Goal: Transaction & Acquisition: Purchase product/service

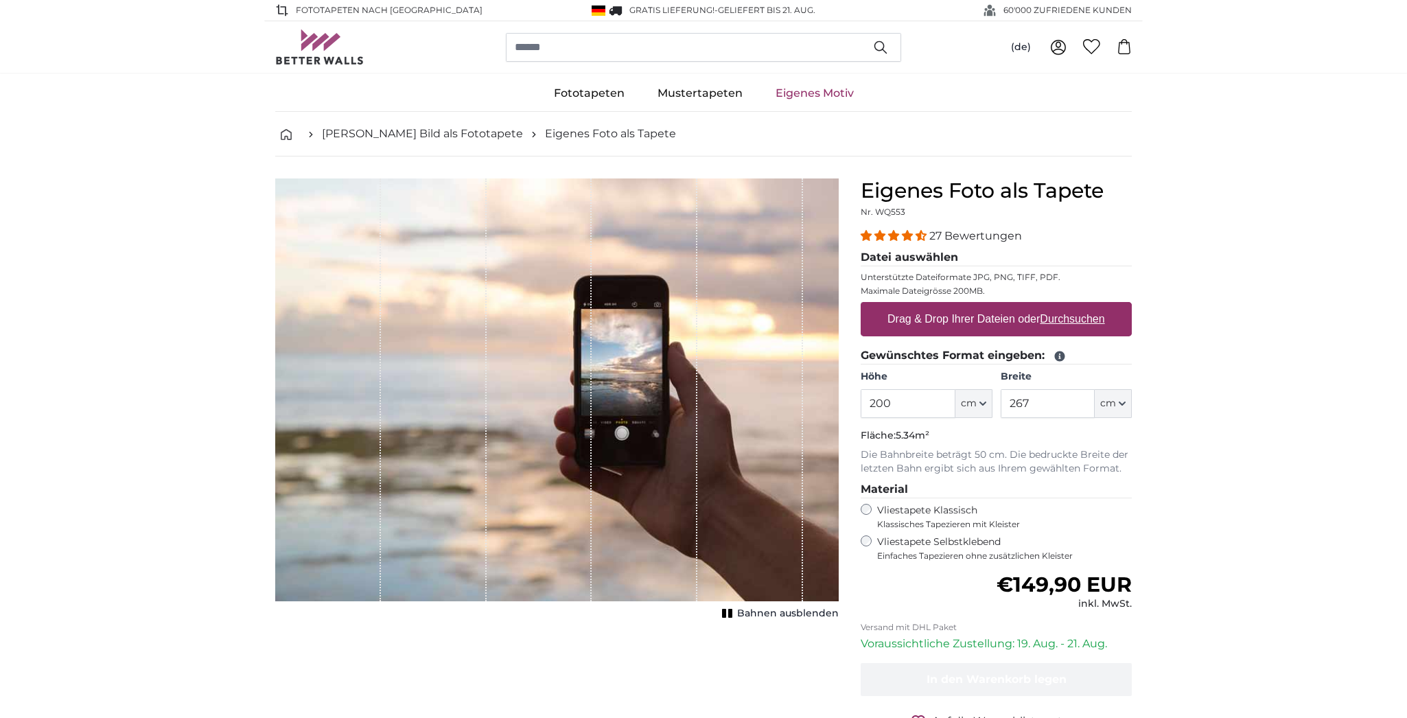
click at [1071, 319] on u "Durchsuchen" at bounding box center [1073, 319] width 65 height 12
click at [1071, 306] on input "Drag & Drop Ihrer Dateien oder Durchsuchen" at bounding box center [996, 304] width 271 height 4
type input "**********"
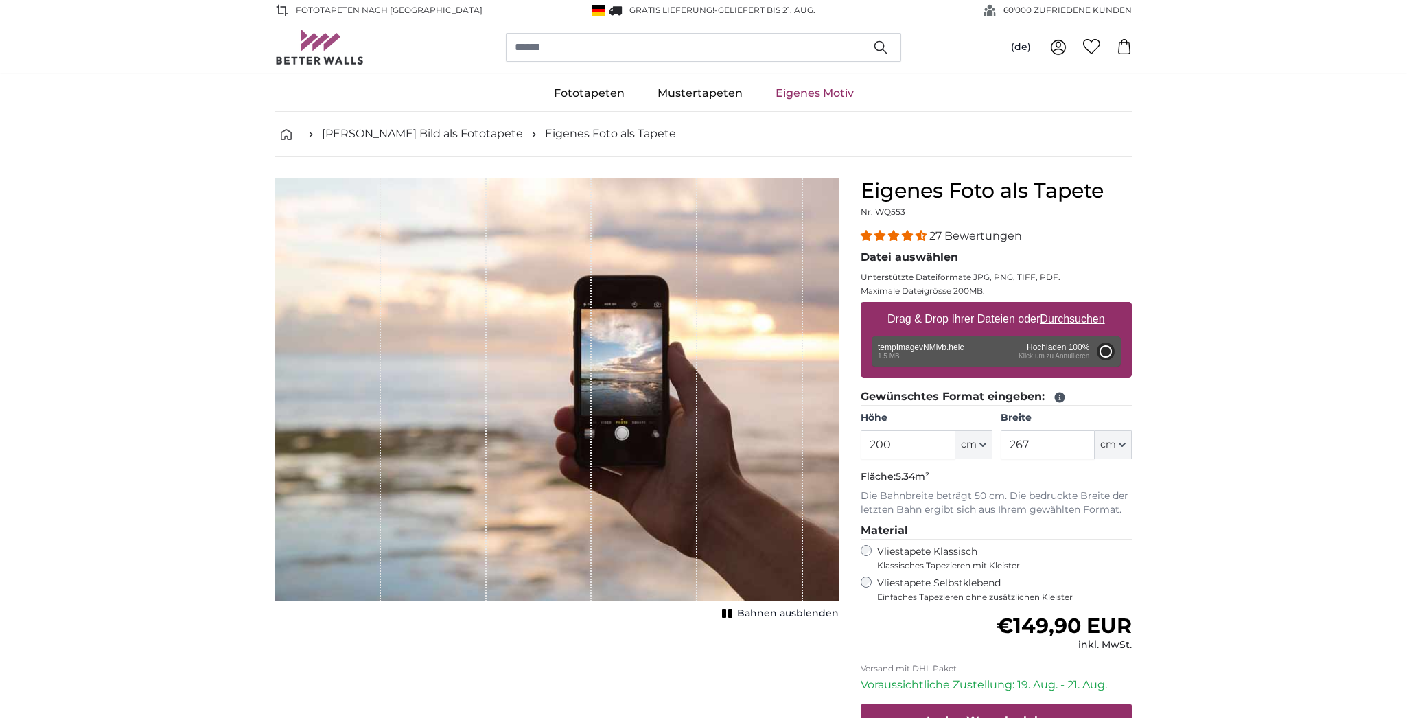
type input "167"
type input "293.9"
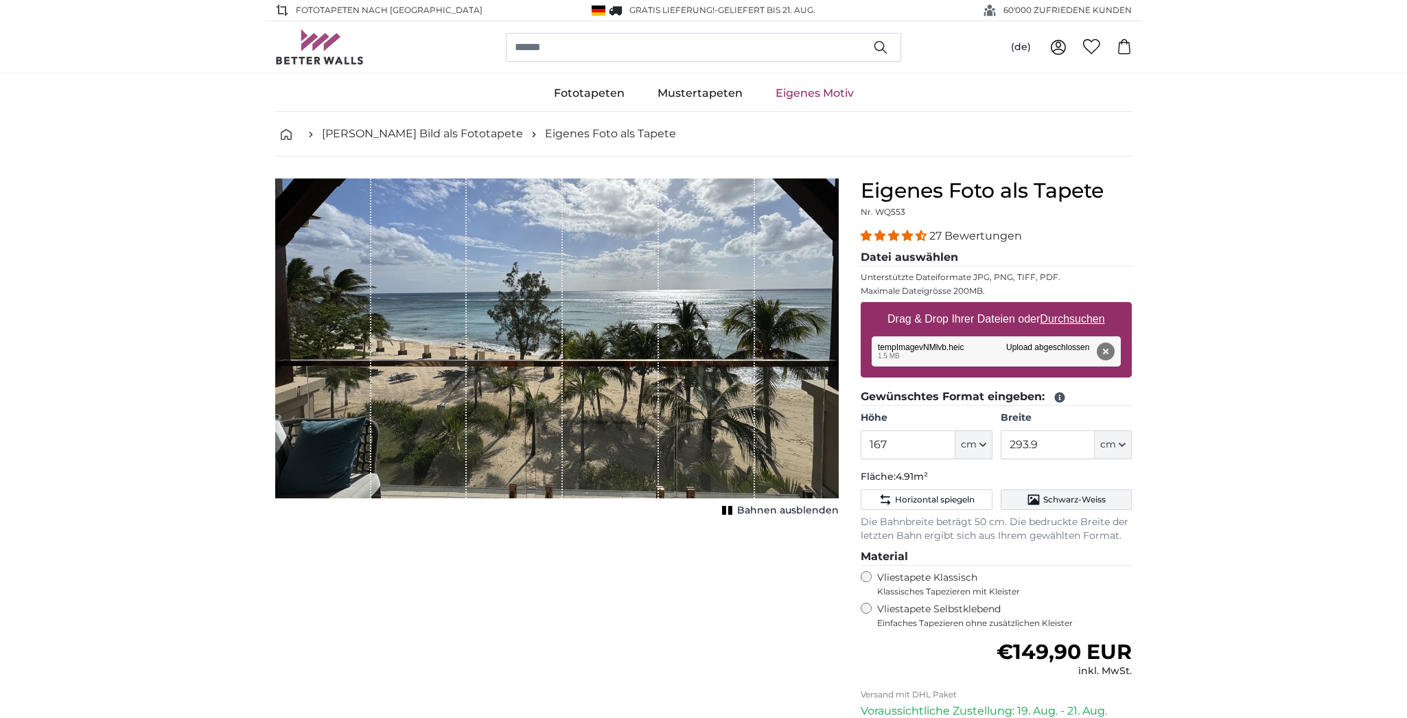
click at [1050, 498] on span "Schwarz-Weiss" at bounding box center [1074, 499] width 62 height 11
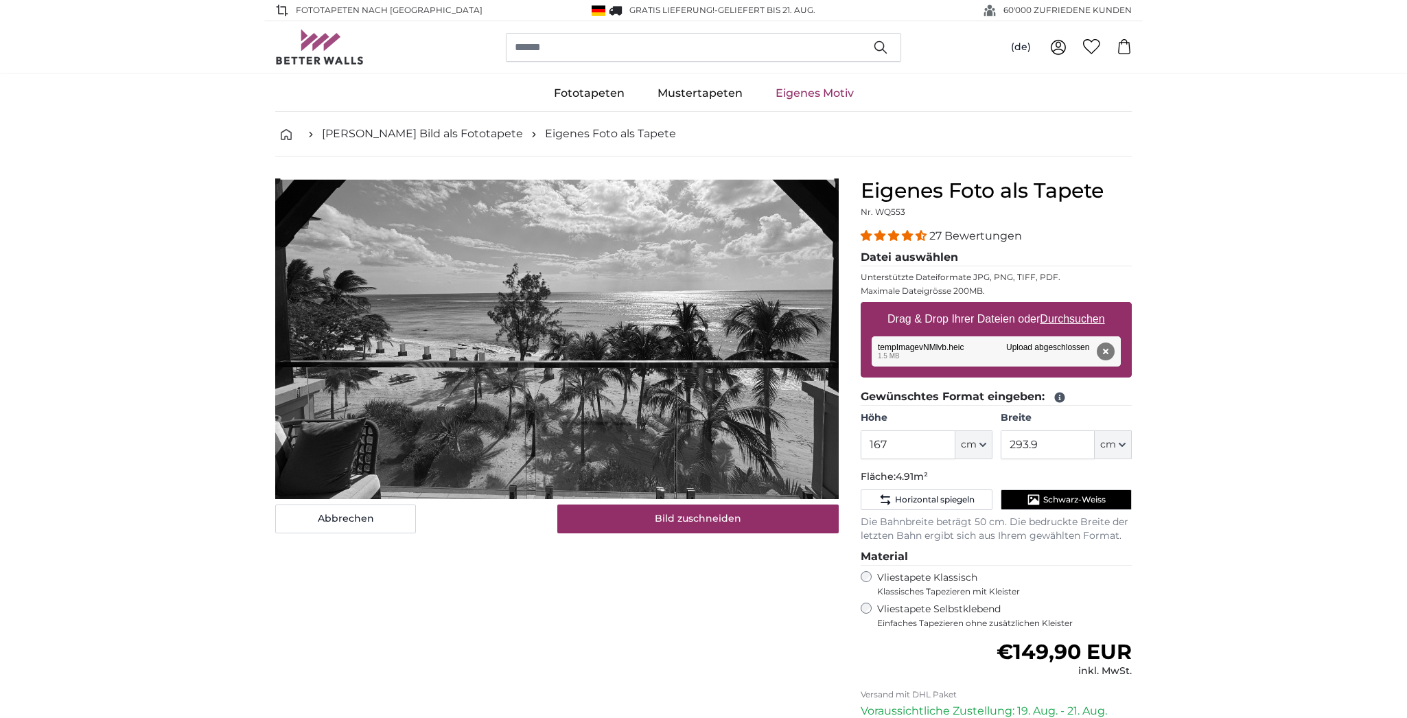
click at [1049, 500] on span "Schwarz-Weiss" at bounding box center [1074, 499] width 62 height 11
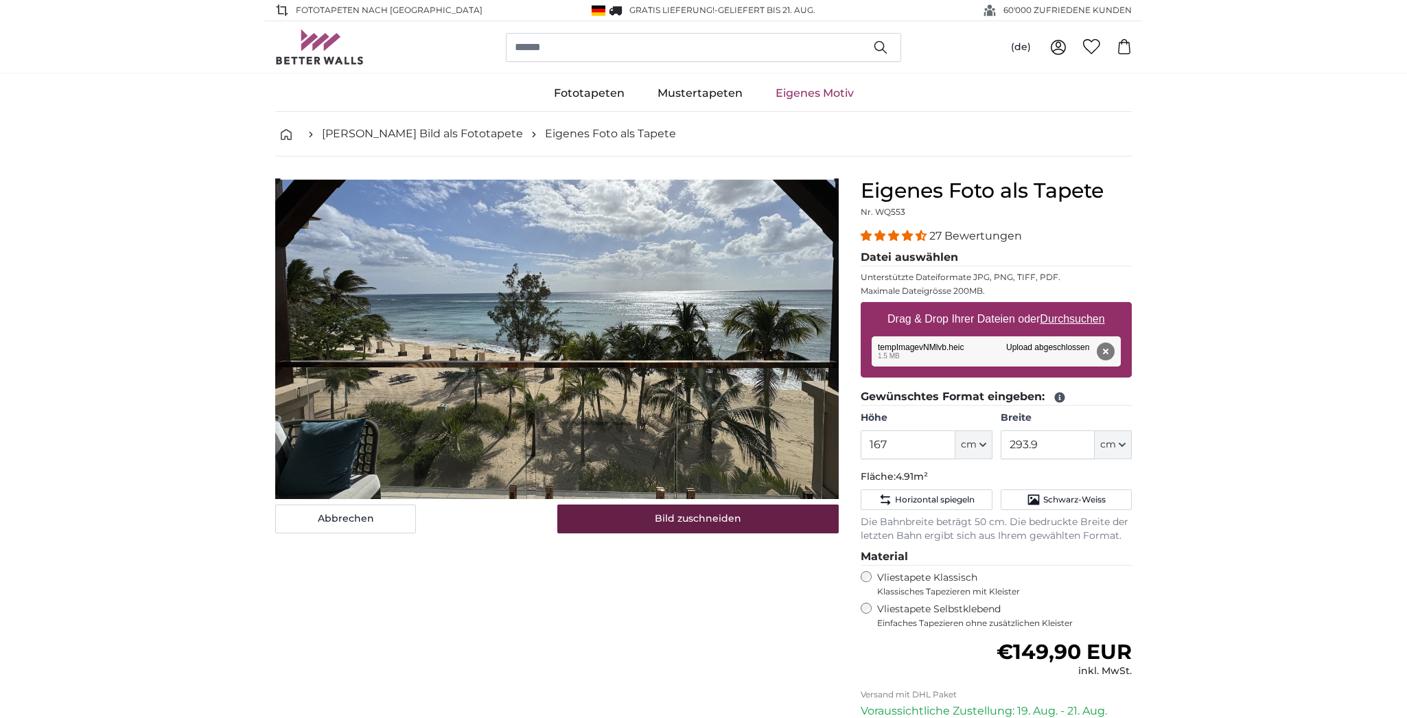
click at [619, 519] on button "Bild zuschneiden" at bounding box center [698, 519] width 282 height 29
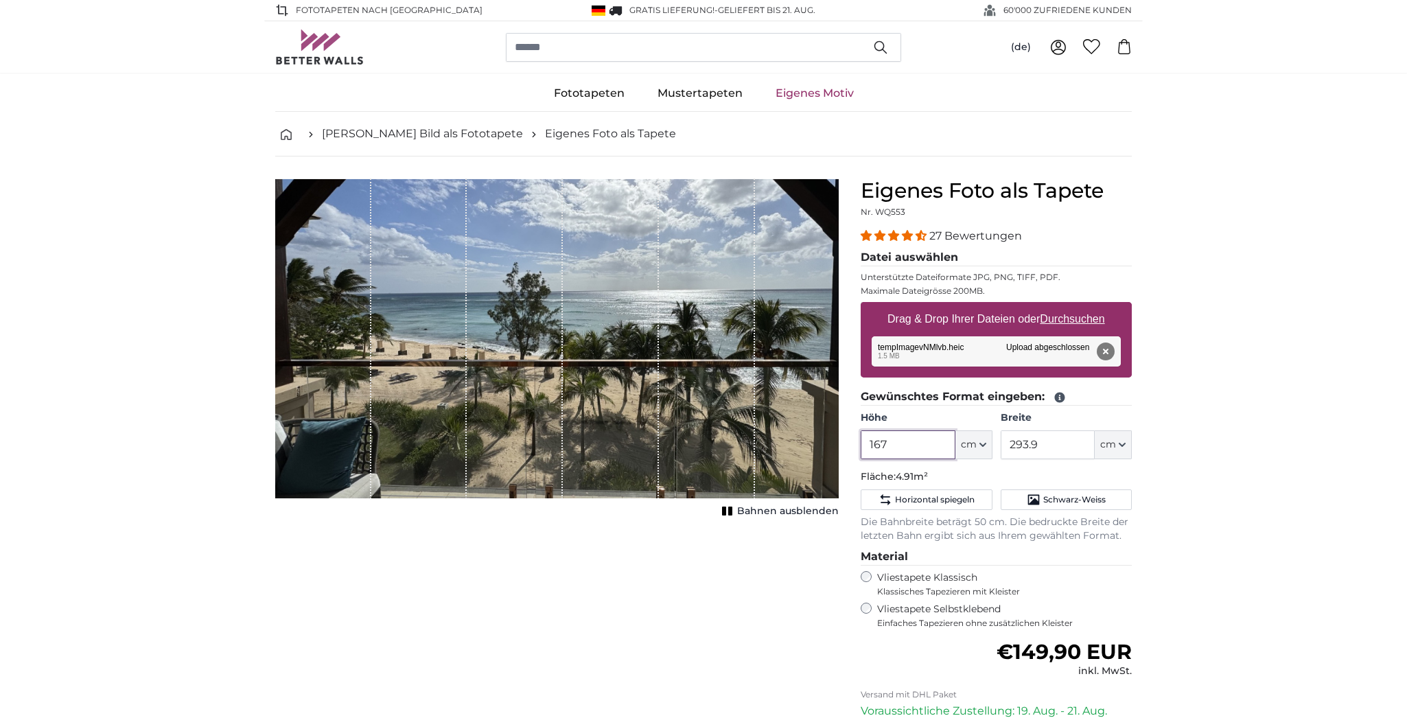
drag, startPoint x: 903, startPoint y: 441, endPoint x: 846, endPoint y: 447, distance: 57.3
click at [846, 447] on product-detail "Abbrechen Bild zuschneiden Bahnen ausblenden Eigenes Foto als Tapete Nr. WQ553 …" at bounding box center [703, 511] width 879 height 708
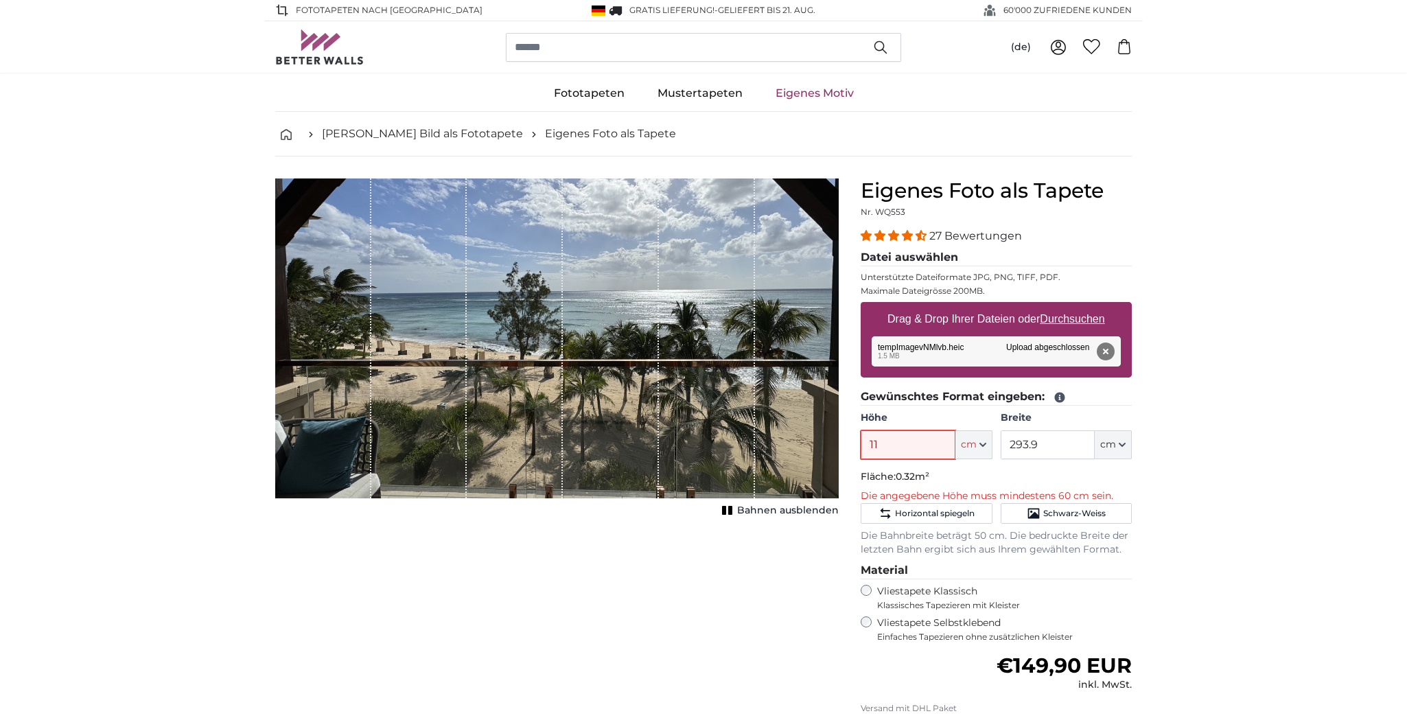
type input "110"
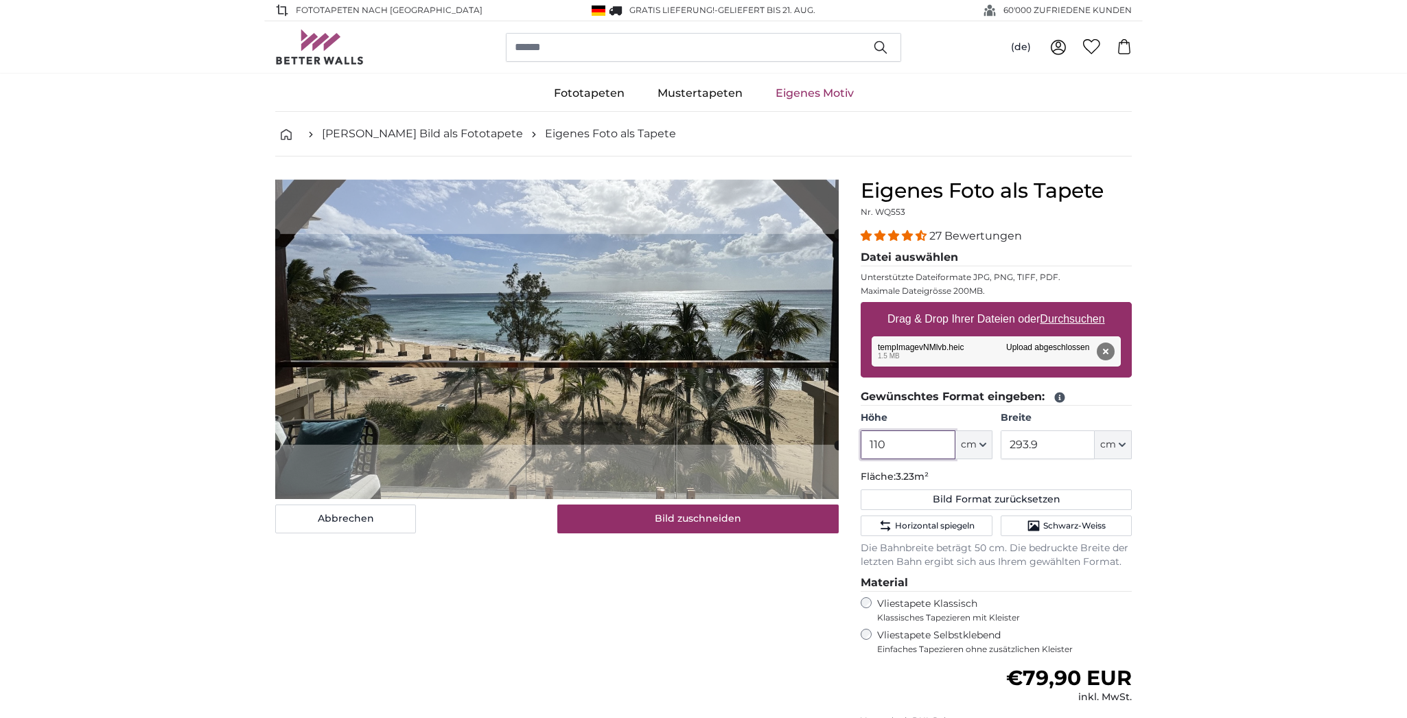
type input "110"
drag, startPoint x: 1058, startPoint y: 441, endPoint x: 965, endPoint y: 437, distance: 92.7
click at [965, 437] on div "Höhe 110 ft cm Centimeter (cm) Inches (inch) Feet (ft. in.) Breite 293.9 ft cm …" at bounding box center [996, 435] width 271 height 48
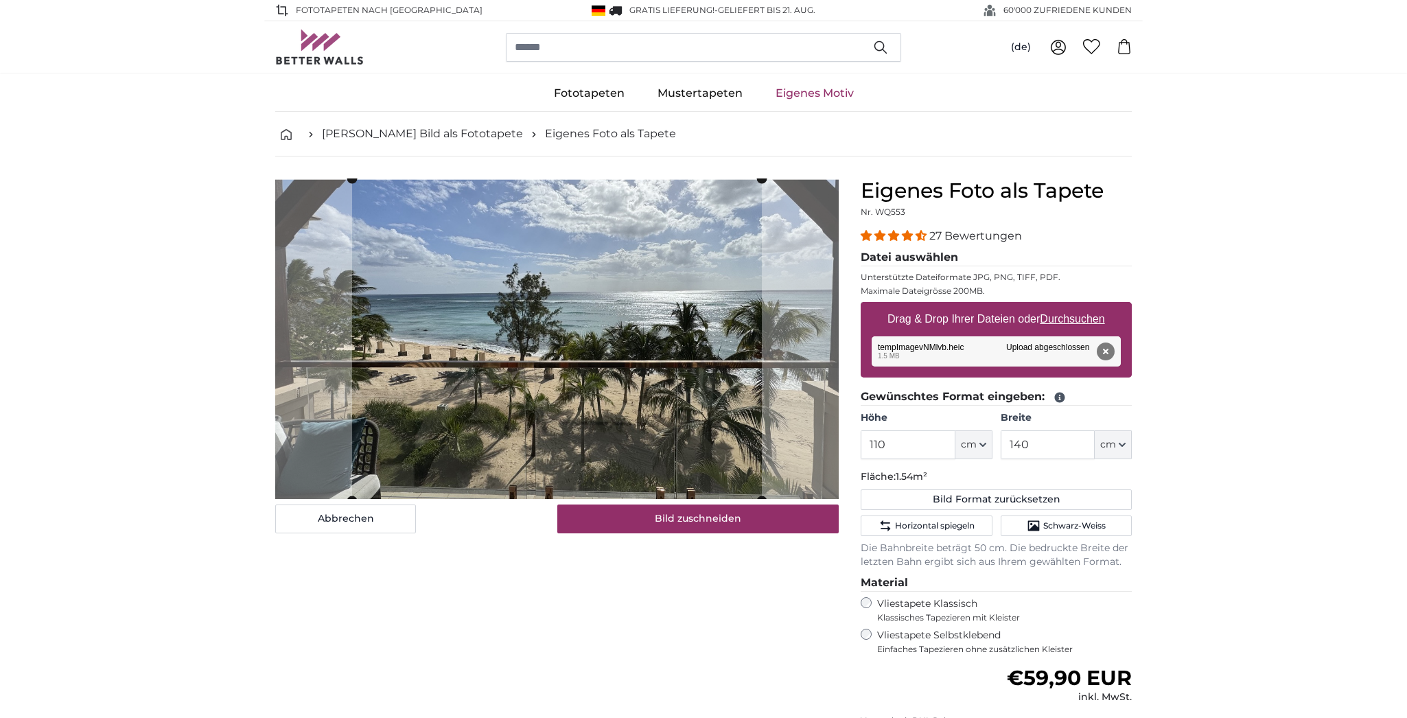
click at [676, 523] on button "Bild zuschneiden" at bounding box center [698, 519] width 282 height 29
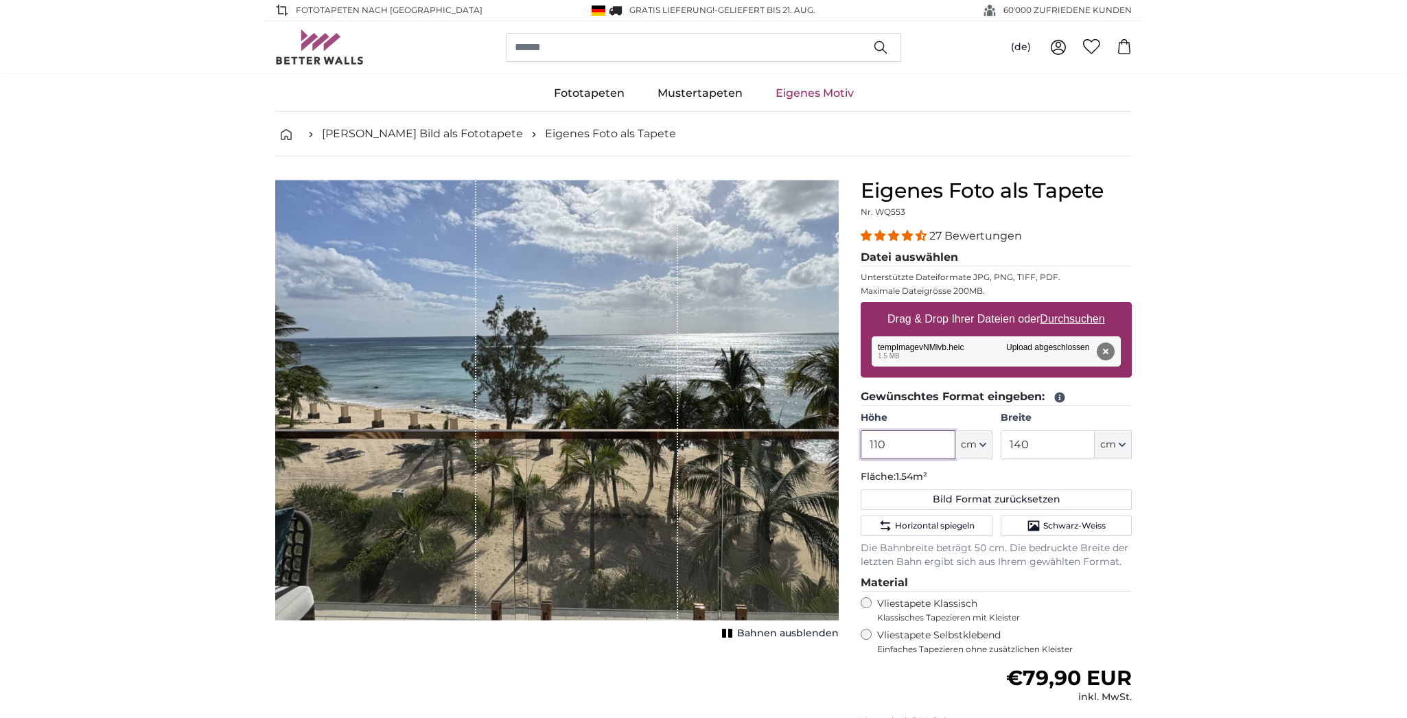
click at [909, 452] on input "110" at bounding box center [908, 444] width 94 height 29
click at [1039, 444] on input "140" at bounding box center [1048, 444] width 94 height 29
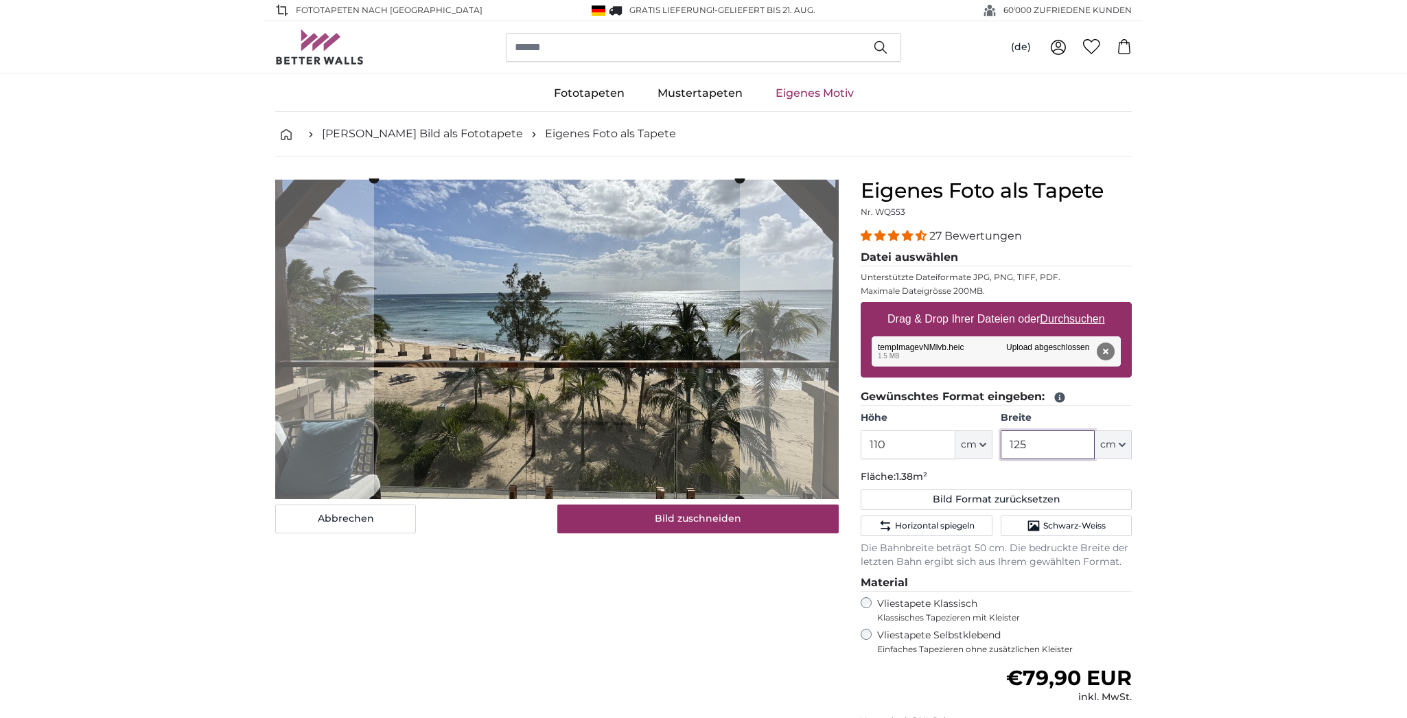
type input "125"
click at [895, 443] on input "110" at bounding box center [908, 444] width 94 height 29
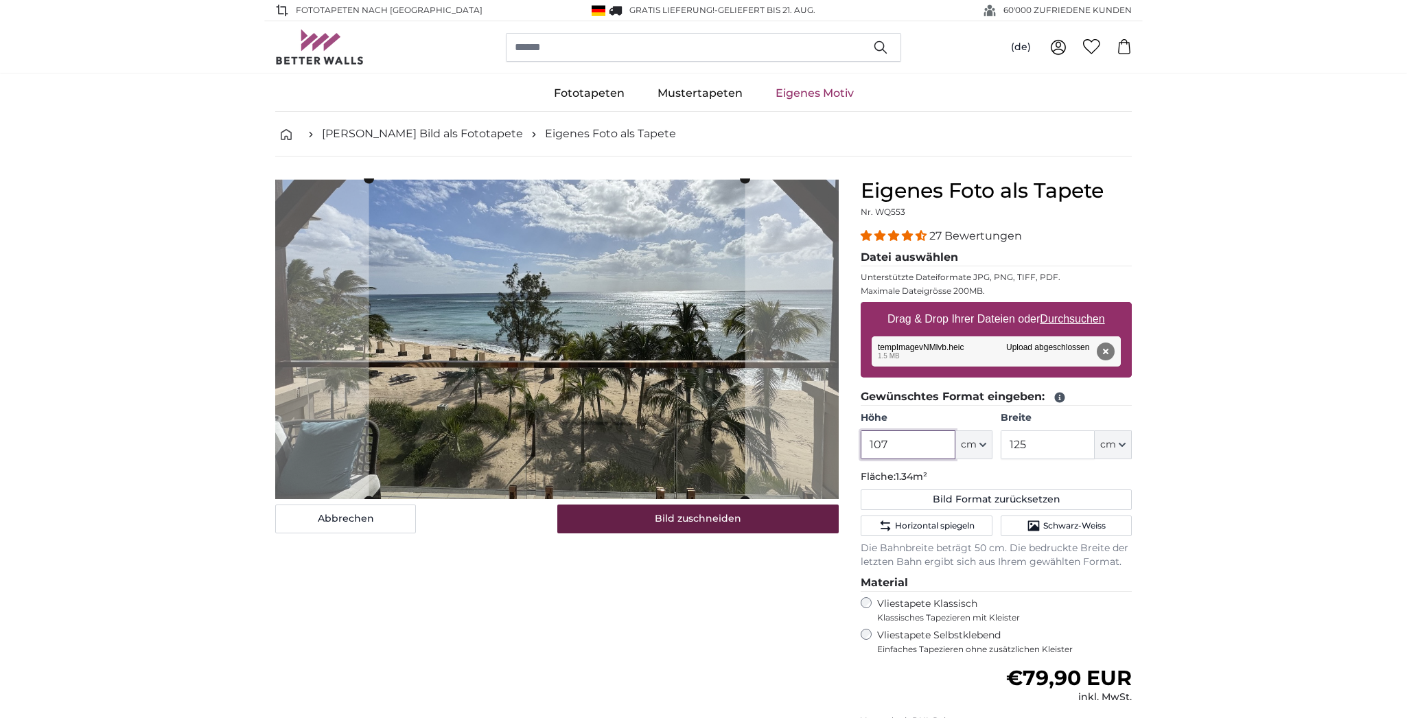
type input "107"
click at [784, 524] on button "Bild zuschneiden" at bounding box center [698, 519] width 282 height 29
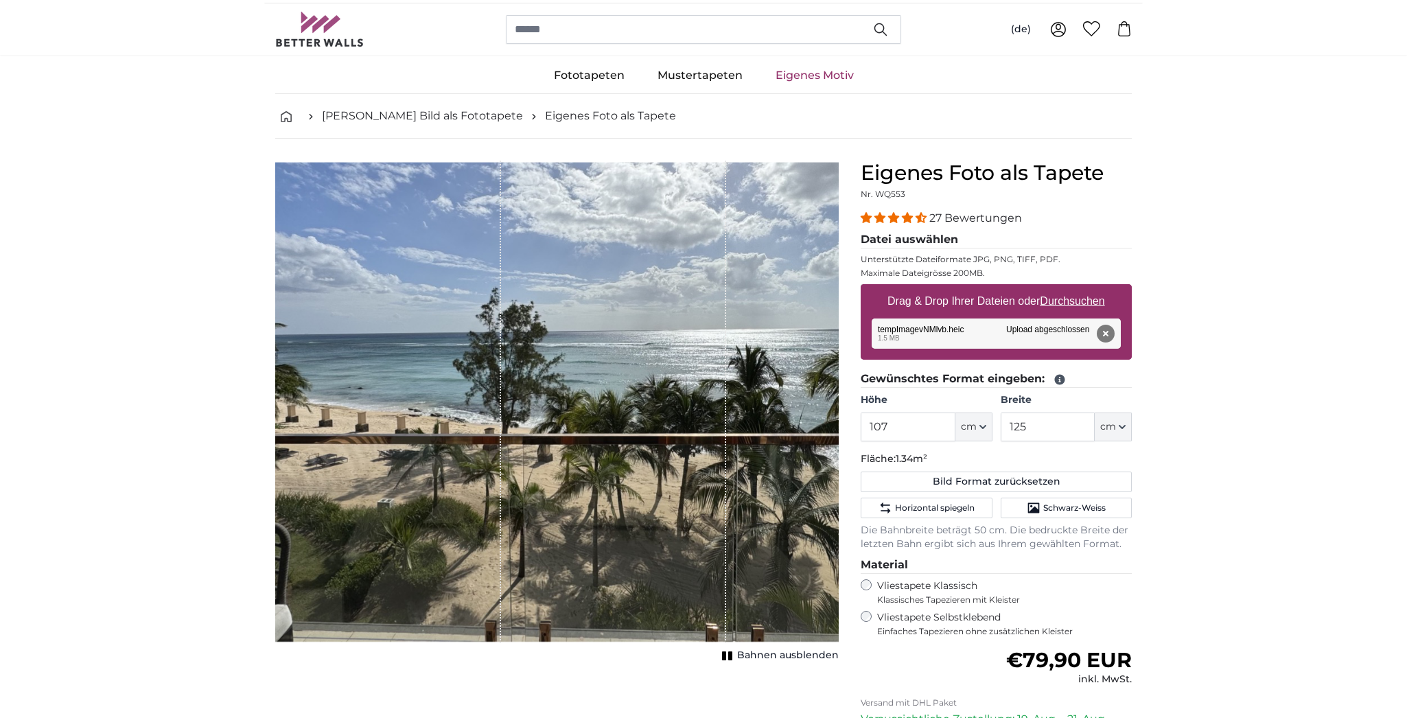
scroll to position [128, 0]
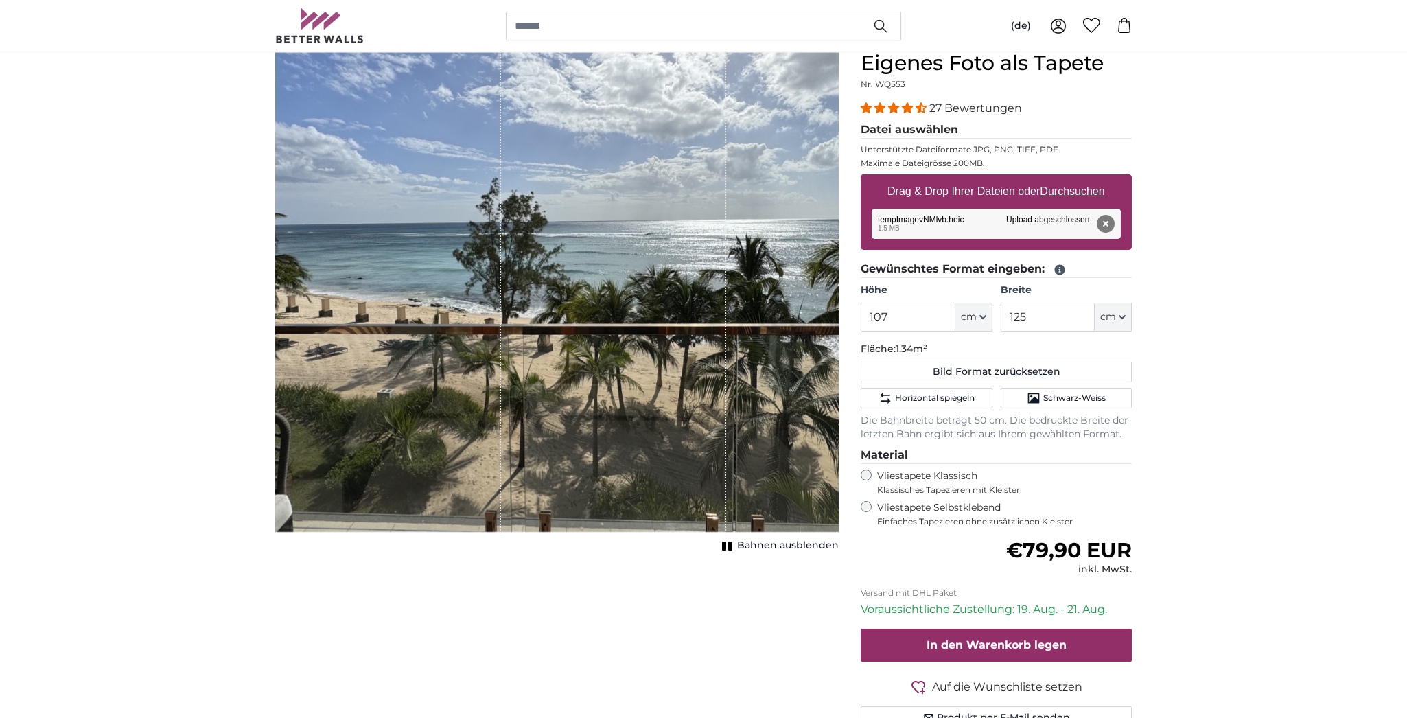
click at [783, 546] on span "Bahnen ausblenden" at bounding box center [788, 546] width 102 height 14
